Goal: Information Seeking & Learning: Check status

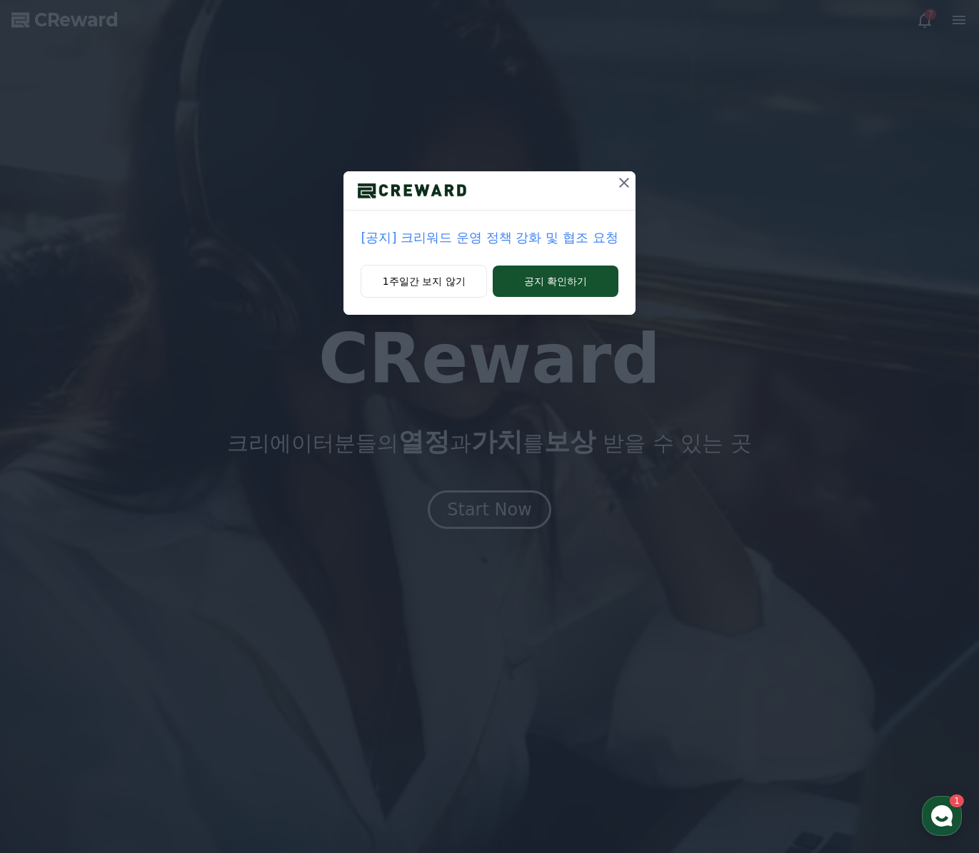
click at [498, 246] on p "[공지] 크리워드 운영 정책 강화 및 협조 요청" at bounding box center [489, 238] width 257 height 20
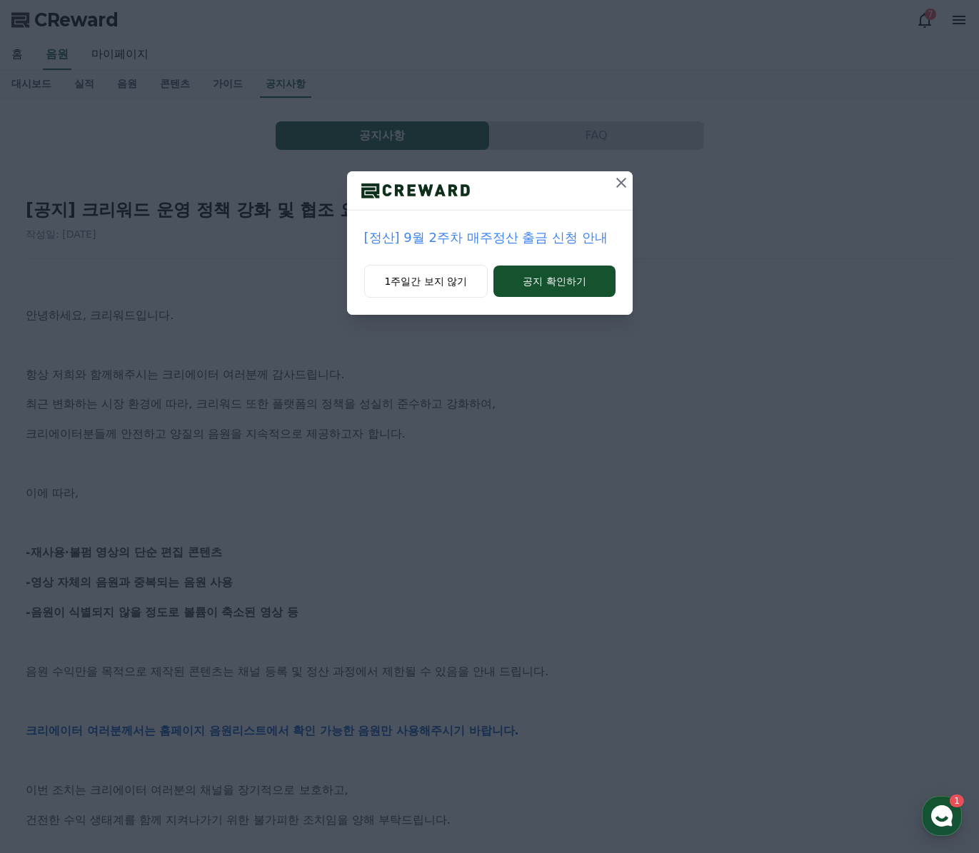
click at [498, 241] on p "[정산] 9월 2주차 매주정산 출금 신청 안내" at bounding box center [489, 238] width 251 height 20
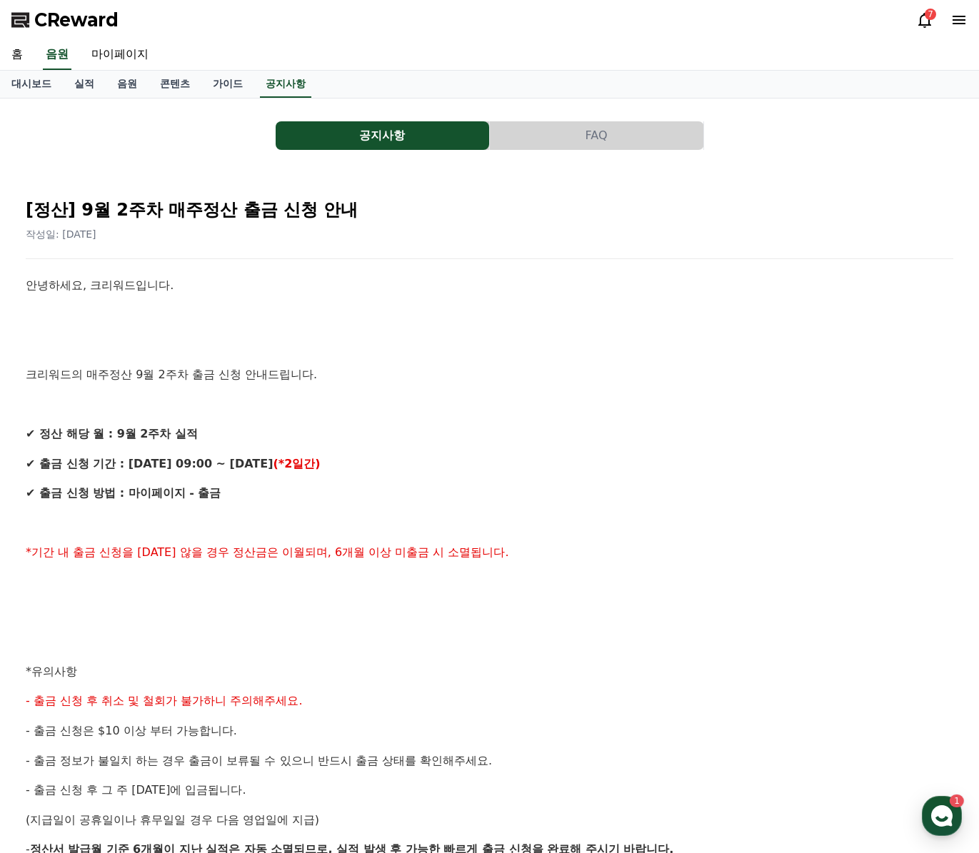
click at [925, 19] on icon at bounding box center [924, 19] width 17 height 17
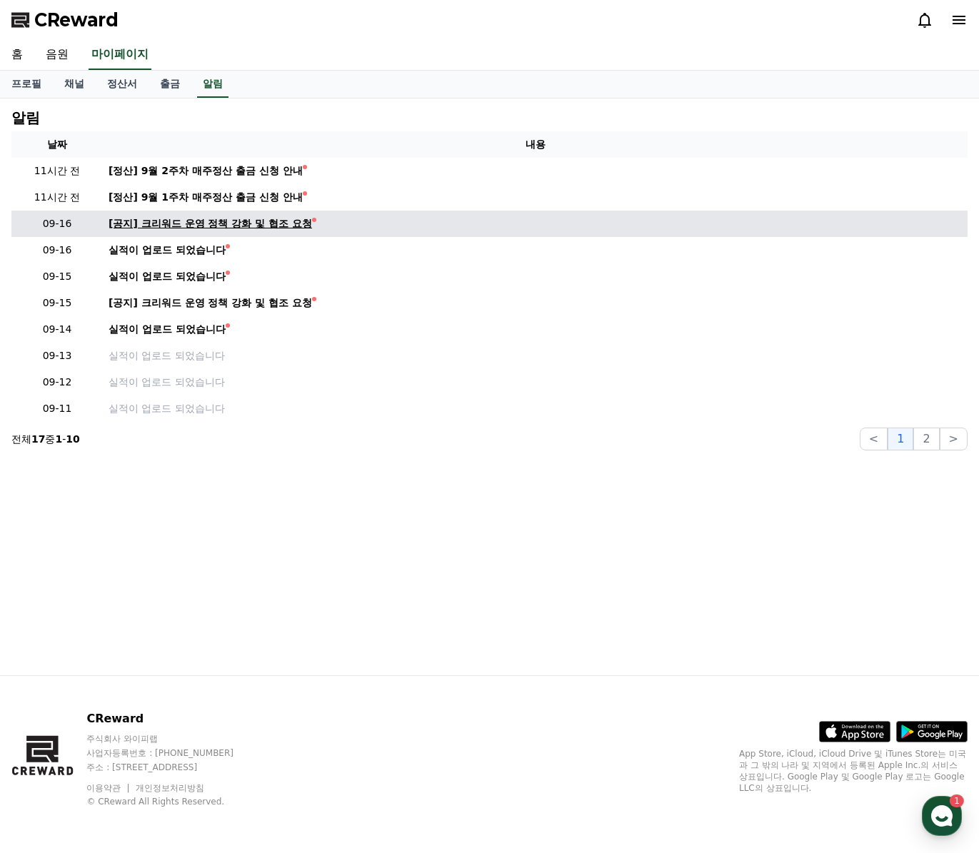
click at [249, 228] on div "[공지] 크리워드 운영 정책 강화 및 협조 요청" at bounding box center [210, 223] width 203 height 15
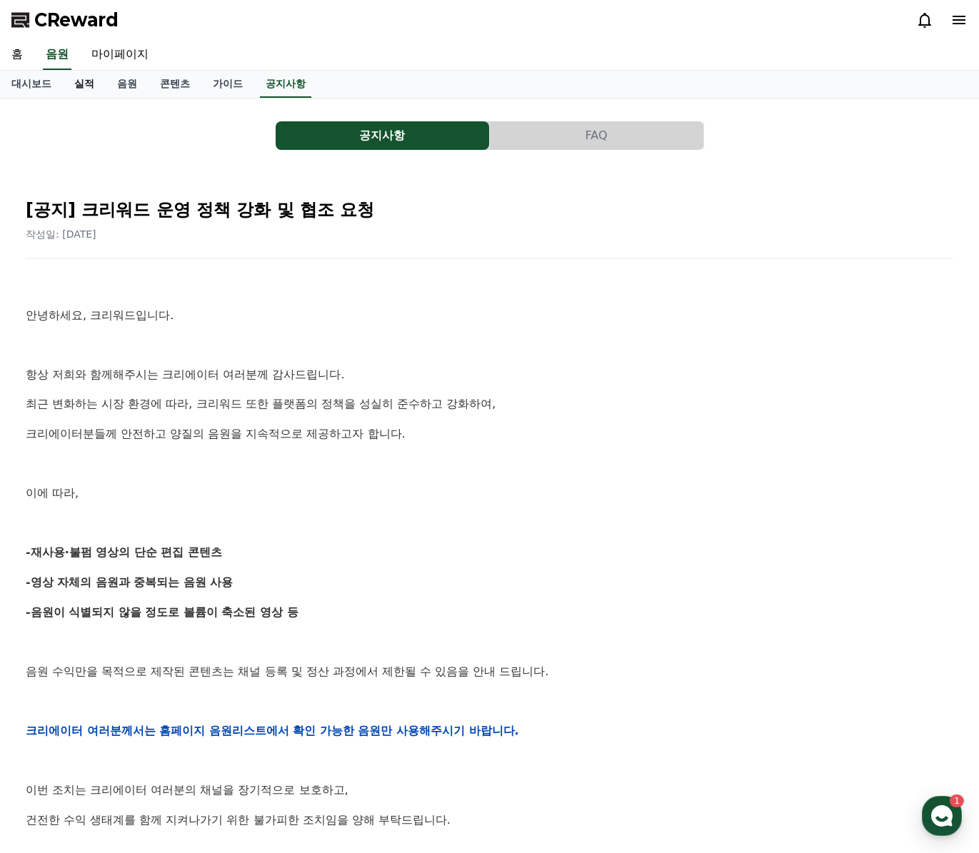
click at [81, 84] on link "실적" at bounding box center [84, 84] width 43 height 27
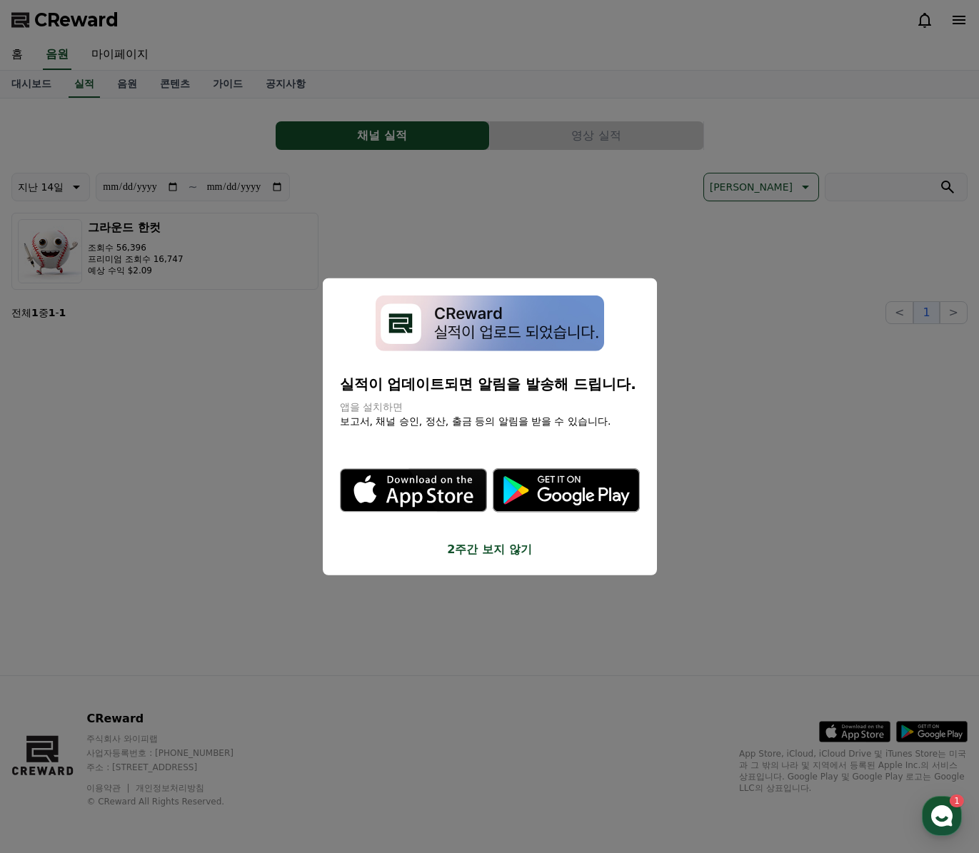
click at [510, 541] on button "2주간 보지 않기" at bounding box center [490, 549] width 300 height 17
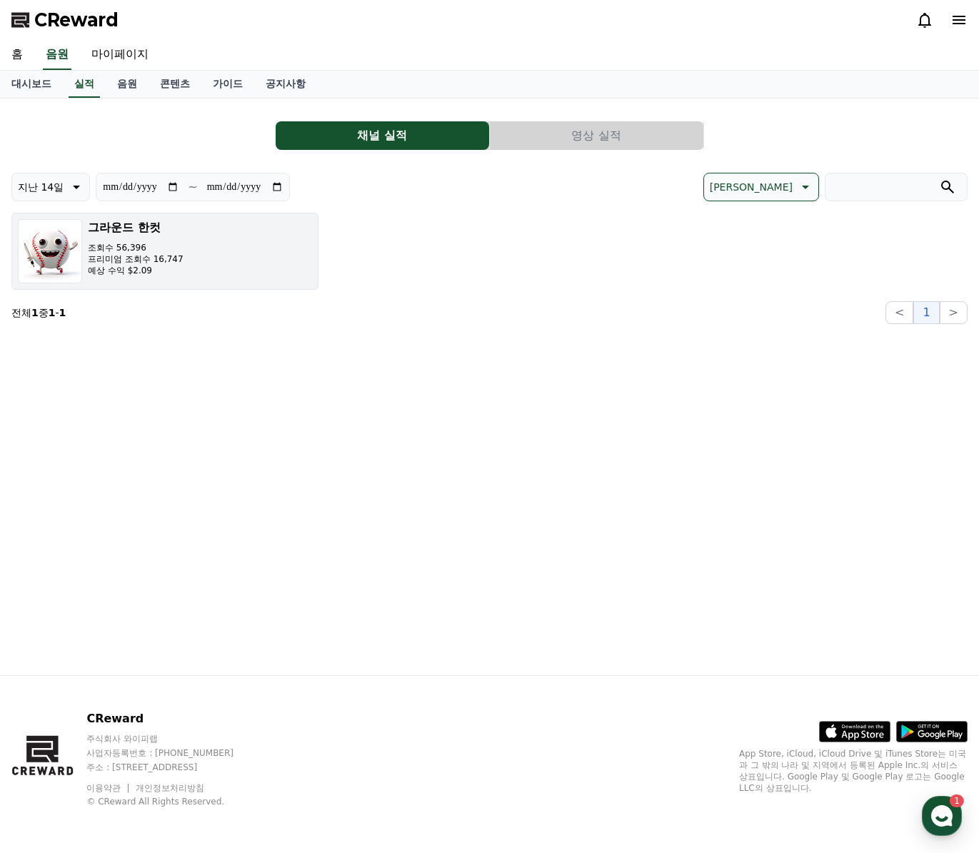
click at [136, 236] on div "그라운드 한컷 조회수 56,396 프리미엄 조회수 16,747 예상 수익 $2.09" at bounding box center [136, 251] width 96 height 64
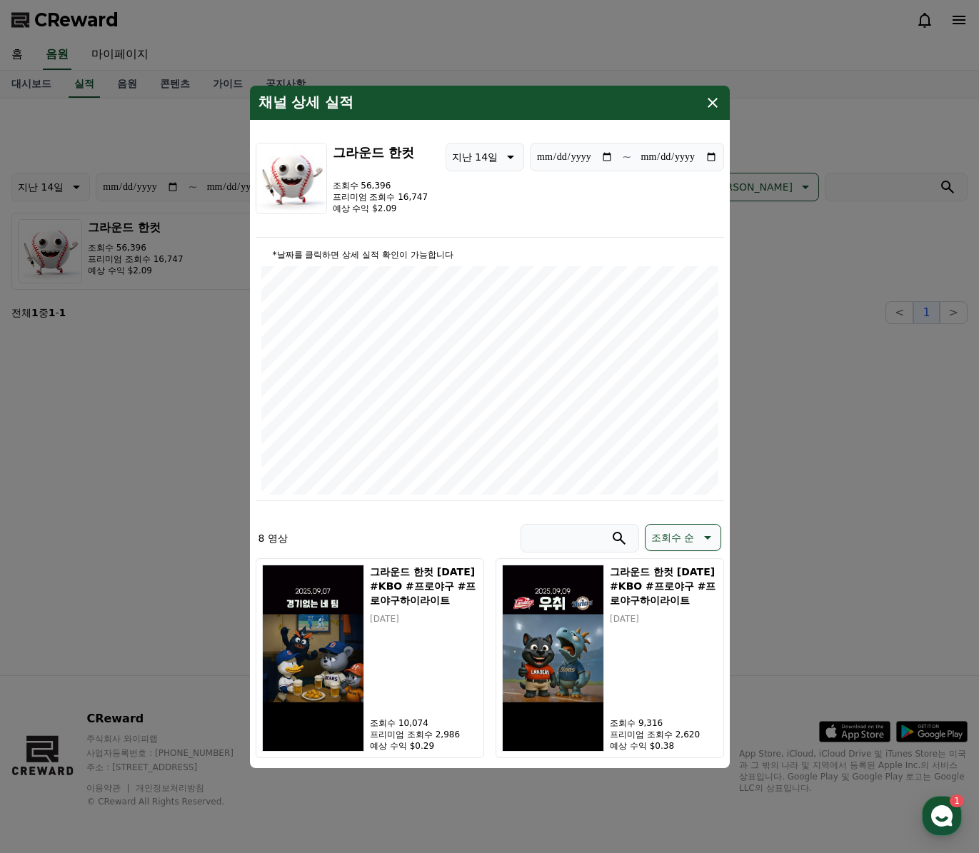
click at [714, 101] on icon "modal" at bounding box center [712, 103] width 10 height 10
